Goal: Information Seeking & Learning: Learn about a topic

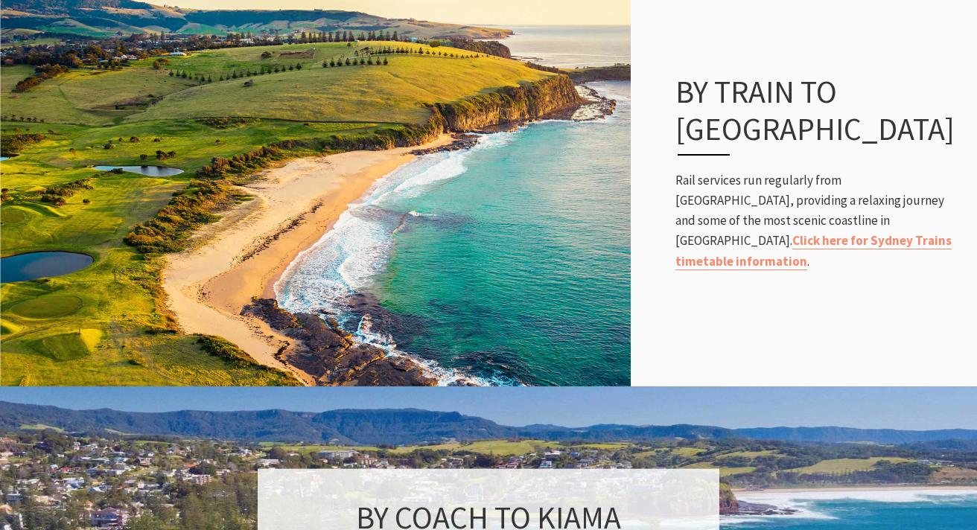
scroll to position [1032, 0]
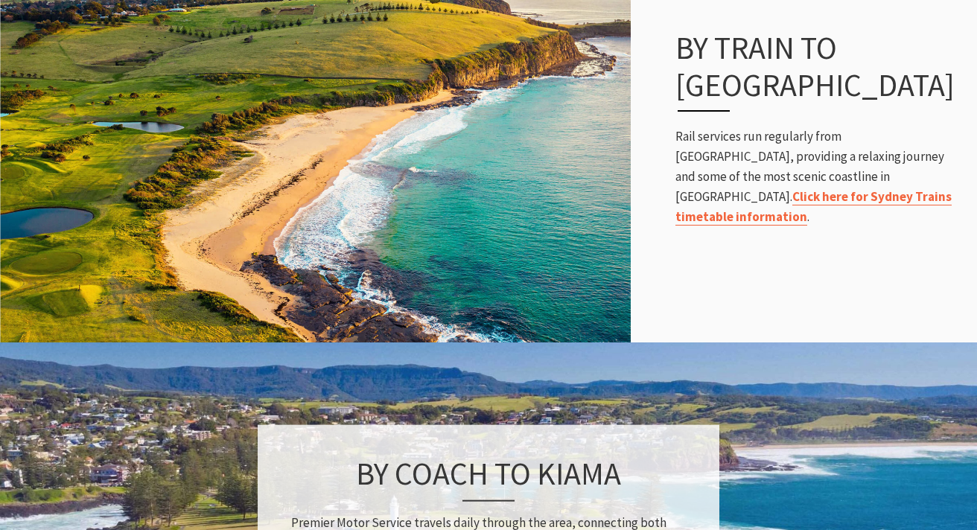
click at [782, 217] on div "By Train to Kiama Rail services run regularly from Sydney, providing a relaxing…" at bounding box center [818, 128] width 316 height 258
click at [769, 188] on link "Click here for Sydney Trains timetable information" at bounding box center [813, 206] width 276 height 37
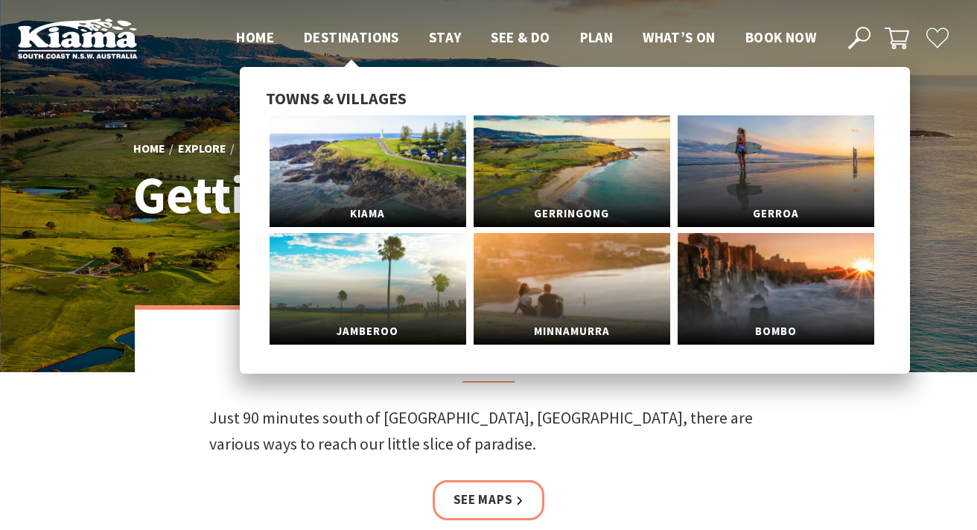
click at [369, 34] on span "Destinations" at bounding box center [351, 37] width 95 height 18
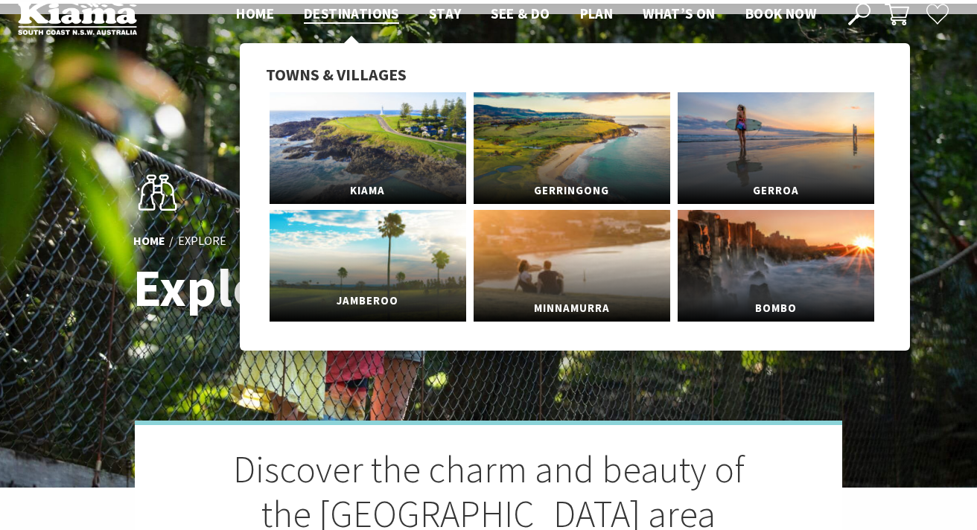
scroll to position [28, 0]
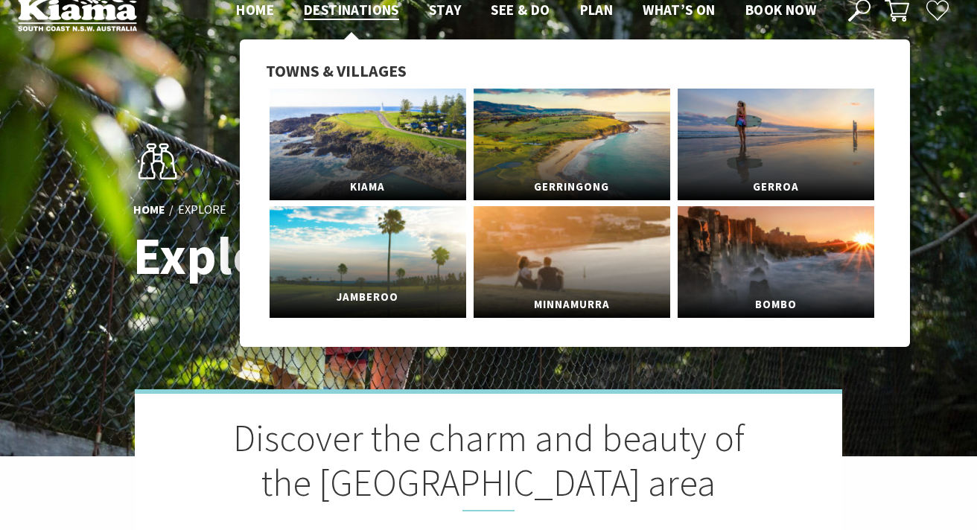
click at [381, 299] on span "Jamberoo" at bounding box center [368, 298] width 197 height 28
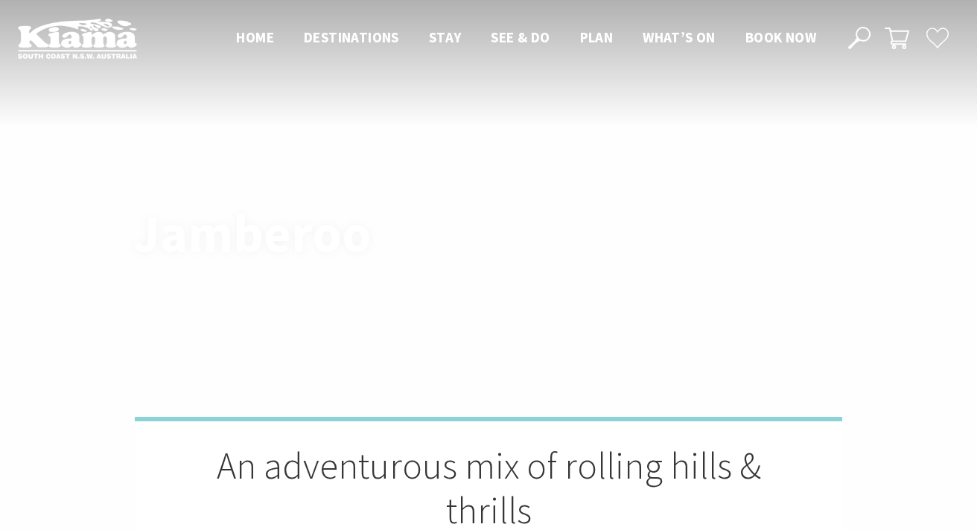
click at [381, 293] on img at bounding box center [488, 242] width 977 height 484
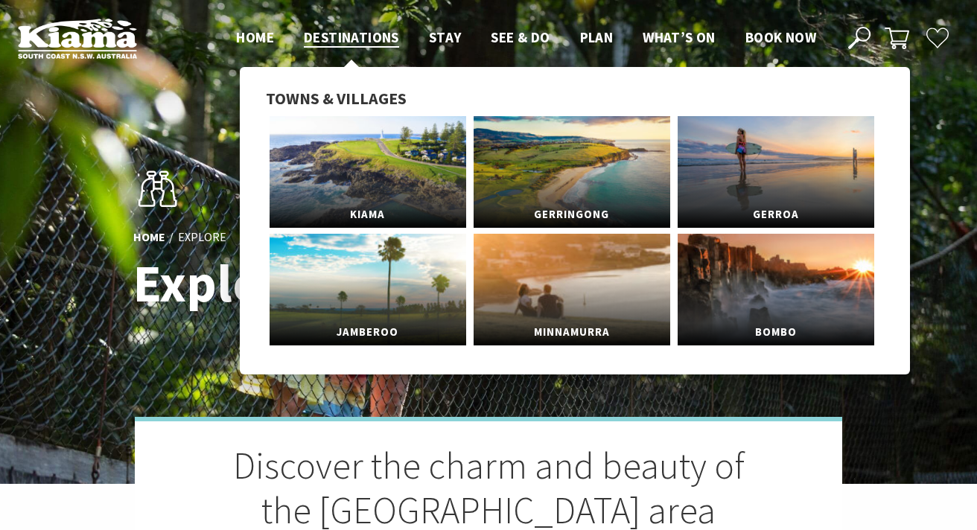
click at [358, 34] on span "Destinations" at bounding box center [351, 37] width 95 height 18
click at [348, 36] on span "Destinations" at bounding box center [351, 37] width 95 height 18
click at [563, 194] on span "Gerringong" at bounding box center [572, 208] width 197 height 28
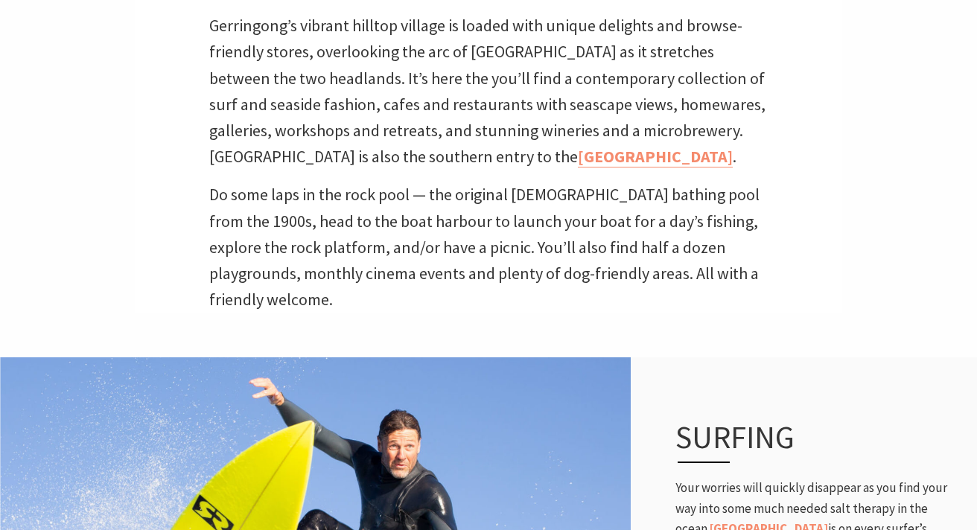
scroll to position [480, 0]
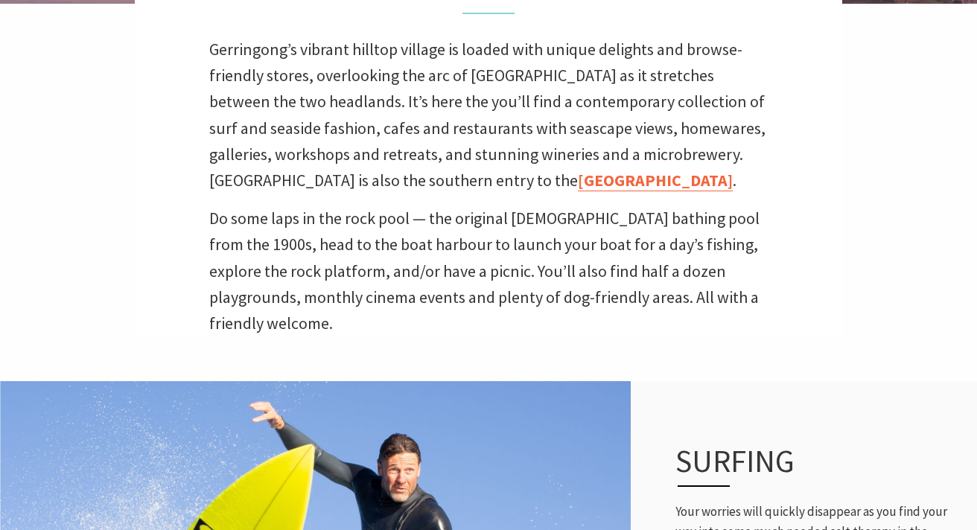
click at [481, 208] on div "A breath of fresh air Gerringong’s vibrant hilltop village is loaded with uniqu…" at bounding box center [488, 137] width 707 height 400
click at [578, 180] on link "[GEOGRAPHIC_DATA]" at bounding box center [655, 181] width 155 height 22
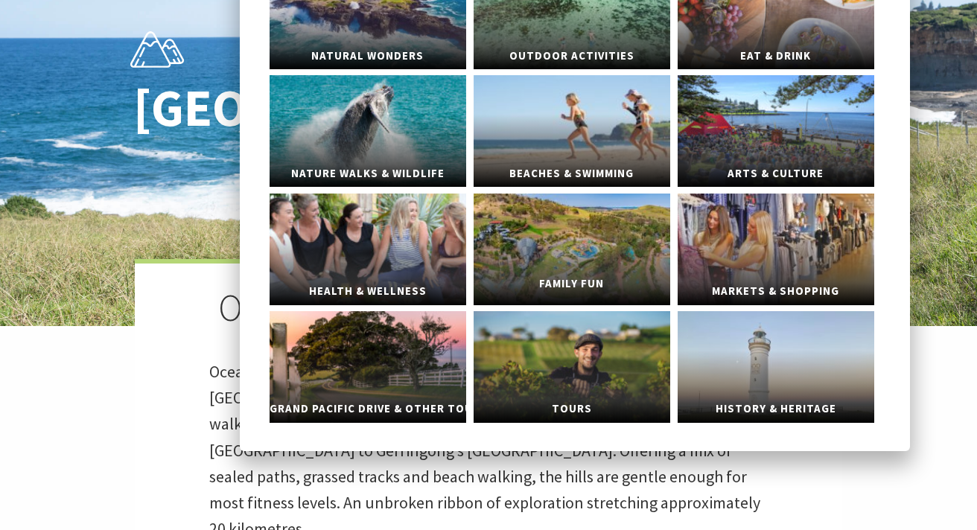
scroll to position [171, 0]
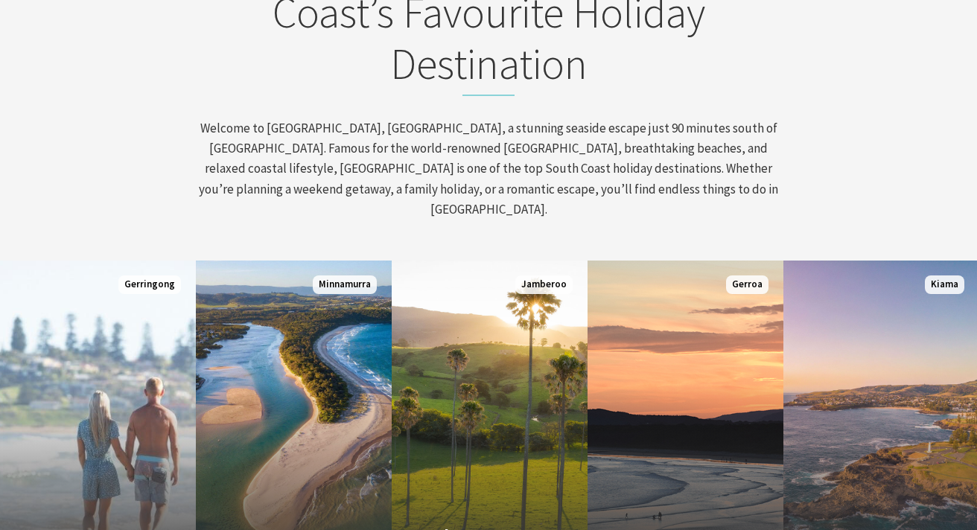
scroll to position [620, 0]
